Goal: Navigation & Orientation: Find specific page/section

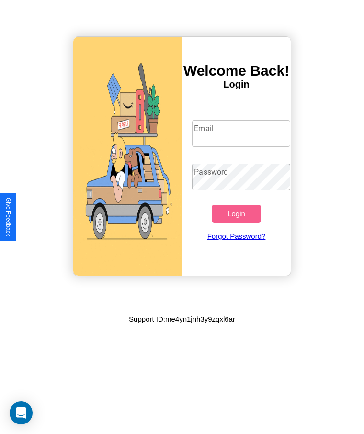
click at [241, 134] on input "Email" at bounding box center [241, 133] width 98 height 27
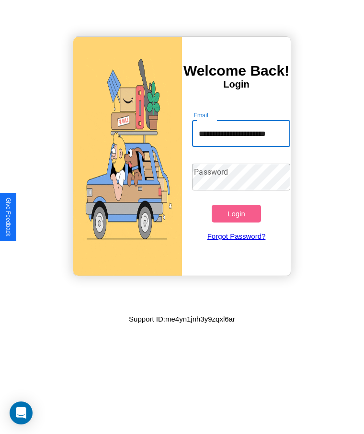
scroll to position [0, 5]
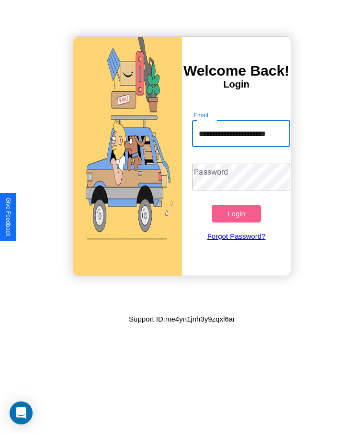
type input "**********"
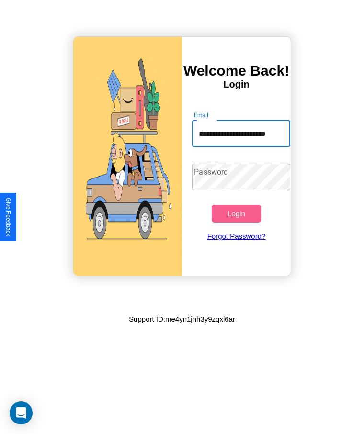
scroll to position [0, 0]
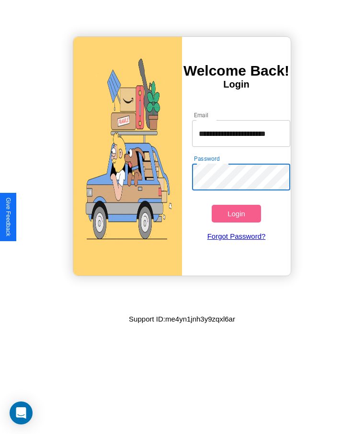
click at [236, 214] on button "Login" at bounding box center [236, 214] width 49 height 18
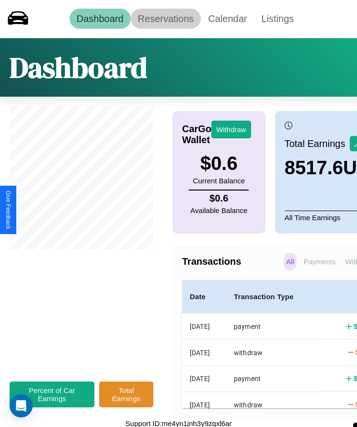
click at [165, 19] on link "Reservations" at bounding box center [166, 19] width 70 height 20
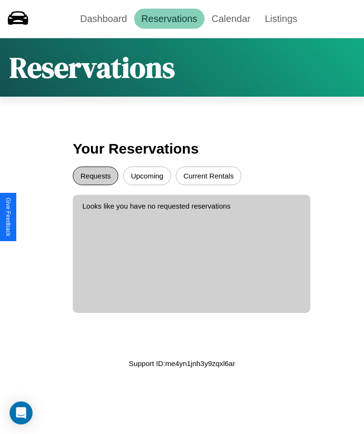
click at [95, 176] on button "Requests" at bounding box center [95, 176] width 45 height 19
click at [208, 176] on button "Current Rentals" at bounding box center [209, 176] width 66 height 19
